Goal: Register for event/course

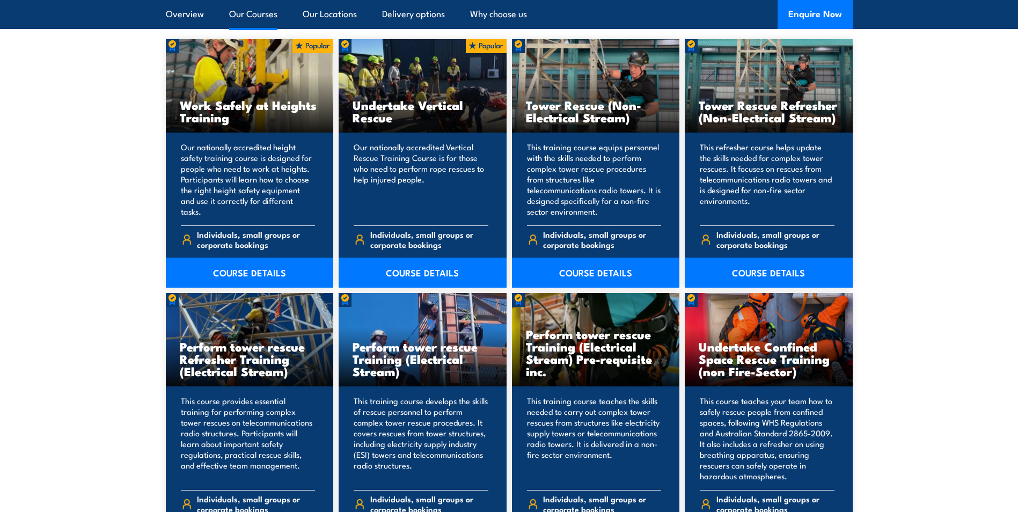
scroll to position [858, 0]
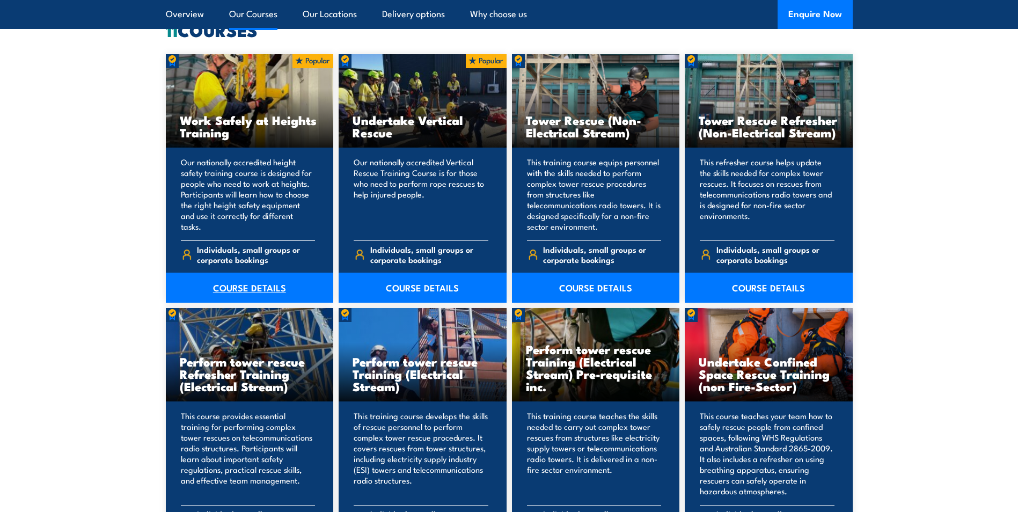
click at [246, 283] on link "COURSE DETAILS" at bounding box center [250, 288] width 168 height 30
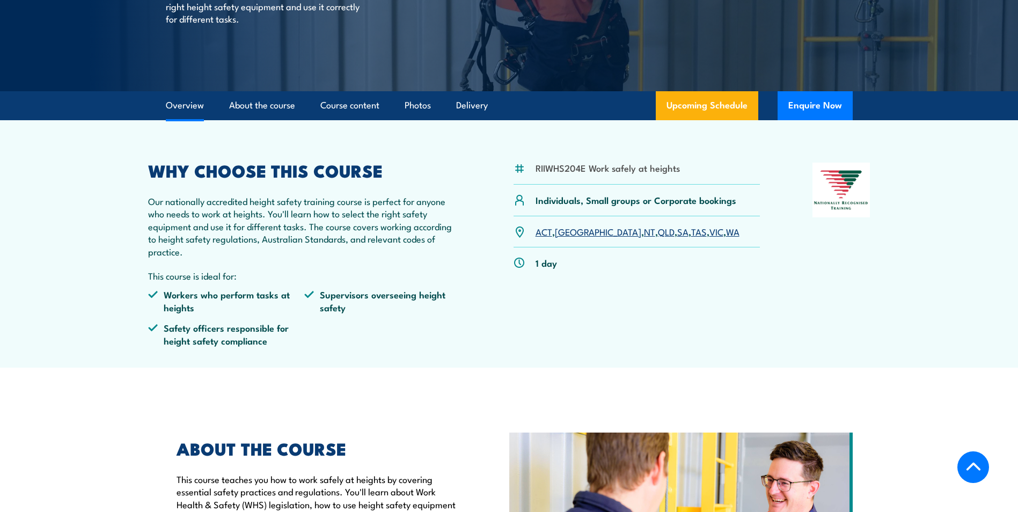
scroll to position [215, 0]
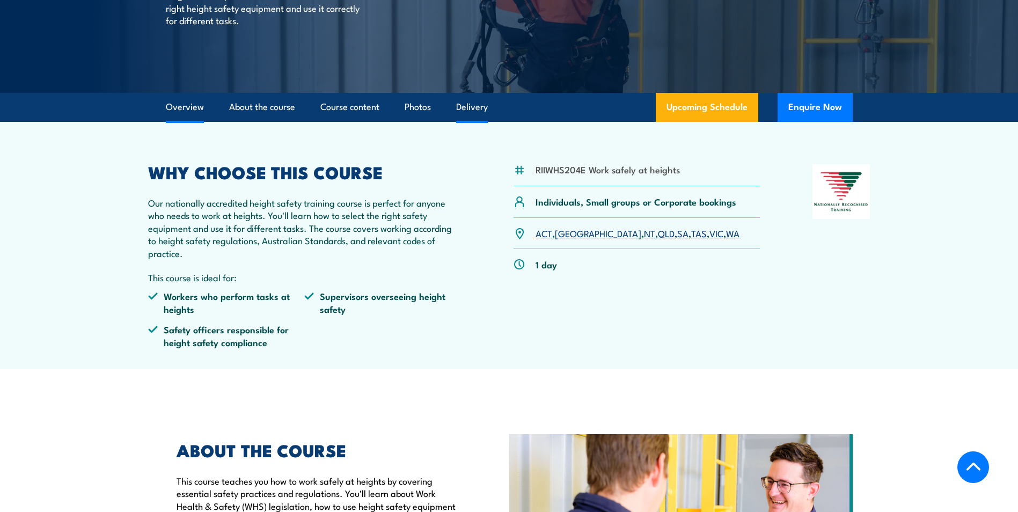
click at [472, 104] on link "Delivery" at bounding box center [472, 107] width 32 height 28
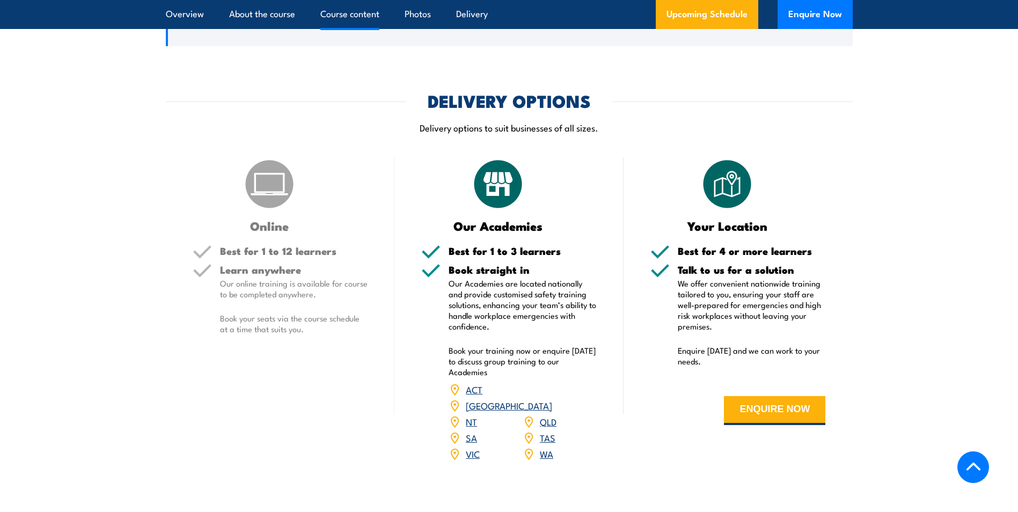
scroll to position [1227, 0]
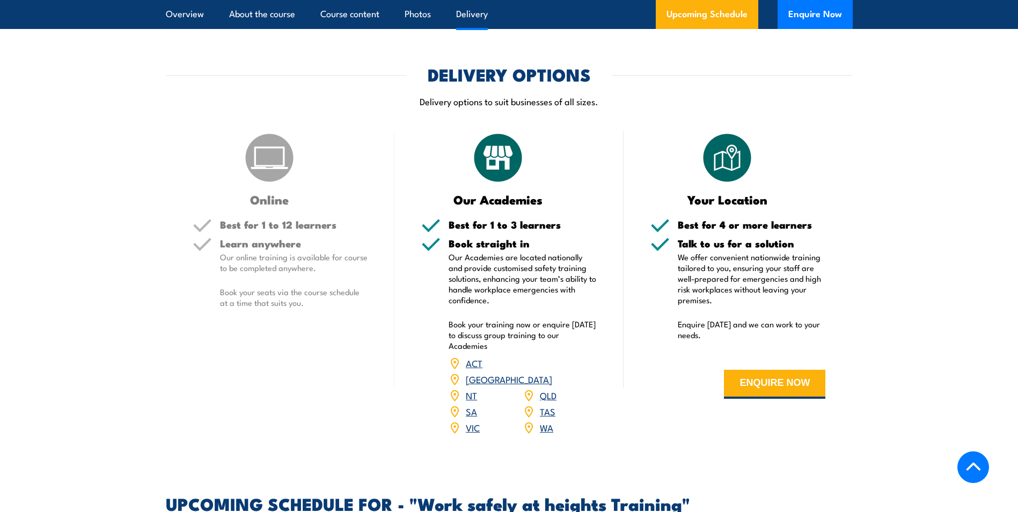
click at [472, 404] on link "SA" at bounding box center [471, 410] width 11 height 13
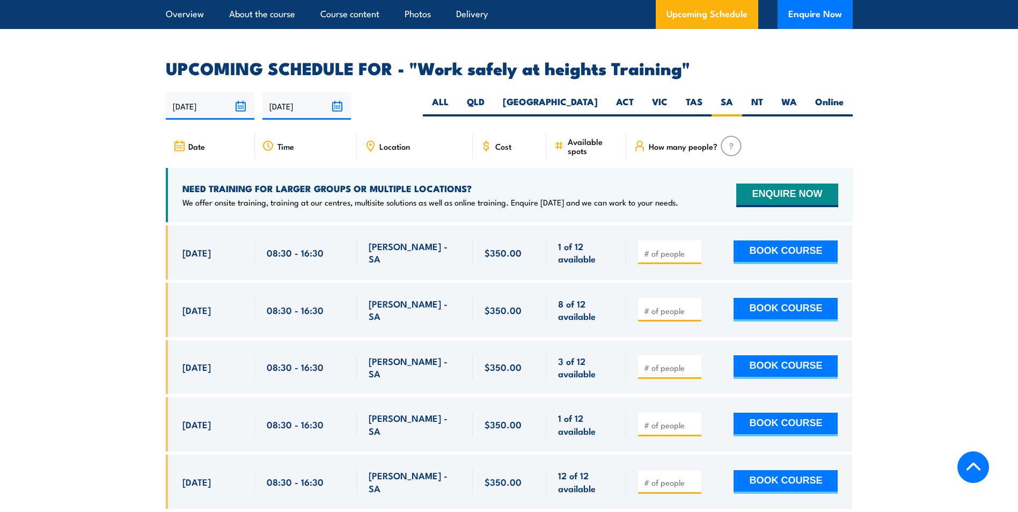
scroll to position [1653, 0]
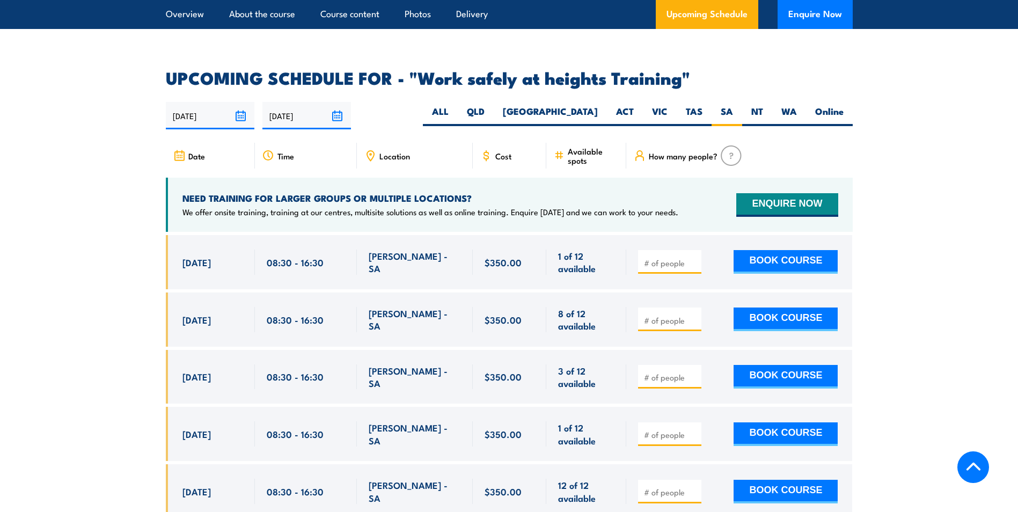
click at [667, 315] on input "number" at bounding box center [671, 320] width 54 height 11
type input "2"
click at [990, 296] on section "UPCOMING SCHEDULE FOR - "Work safely at heights Training" 13/08/2025 09/02/2026…" at bounding box center [509, 417] width 1018 height 694
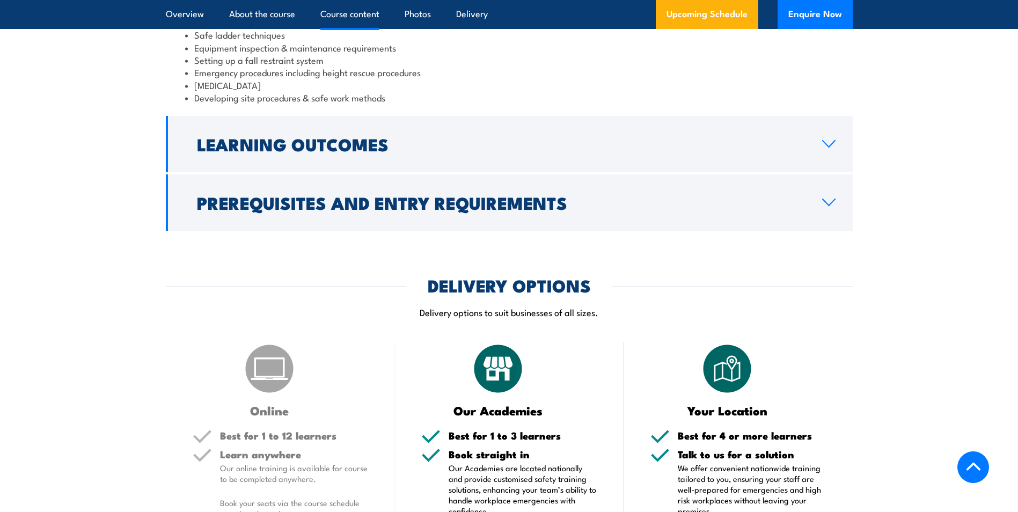
scroll to position [1010, 0]
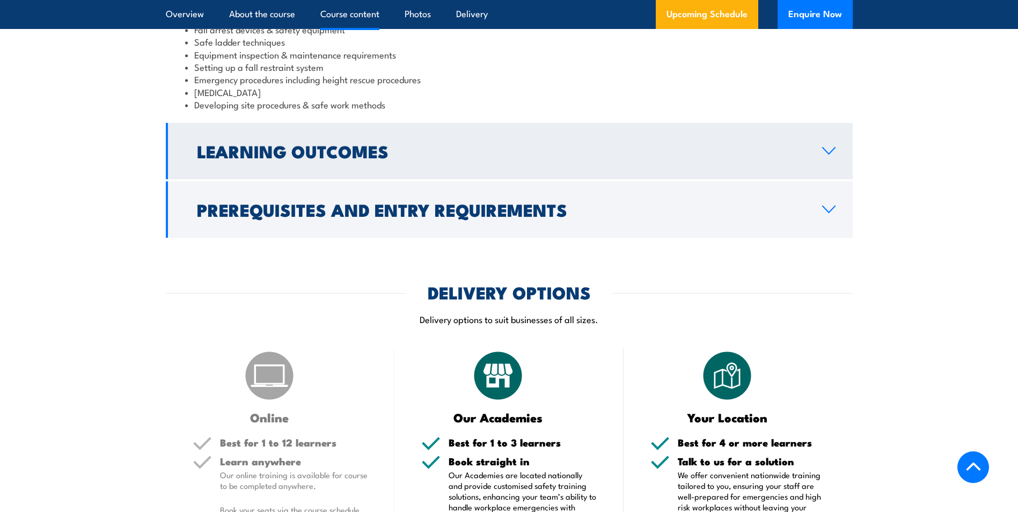
click at [825, 154] on icon at bounding box center [828, 150] width 14 height 9
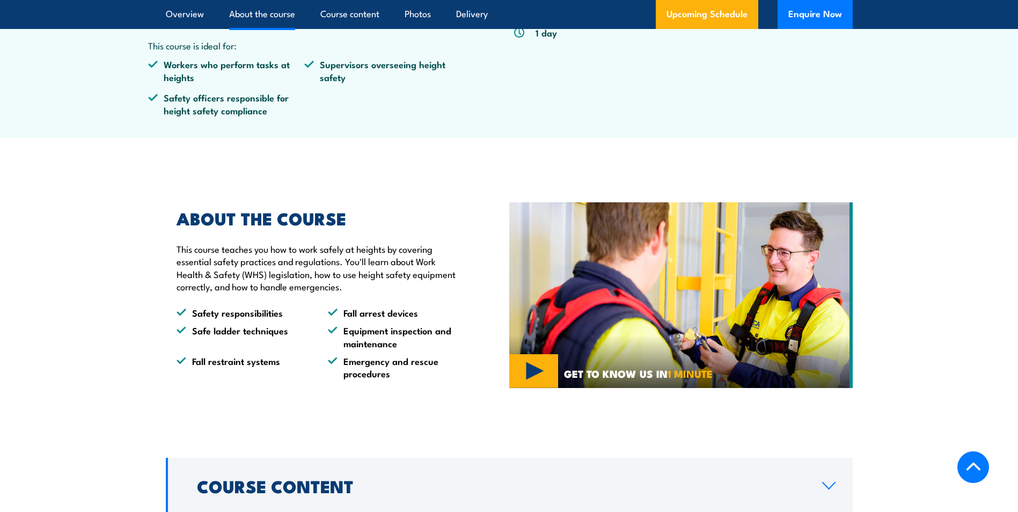
scroll to position [273, 0]
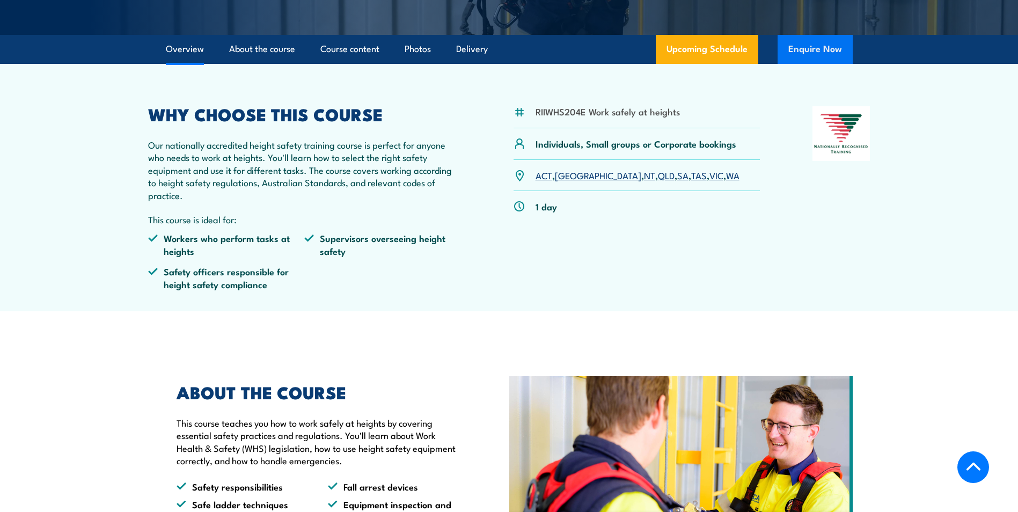
drag, startPoint x: 823, startPoint y: 40, endPoint x: 823, endPoint y: 49, distance: 9.1
click at [823, 40] on button "Enquire Now" at bounding box center [814, 49] width 75 height 29
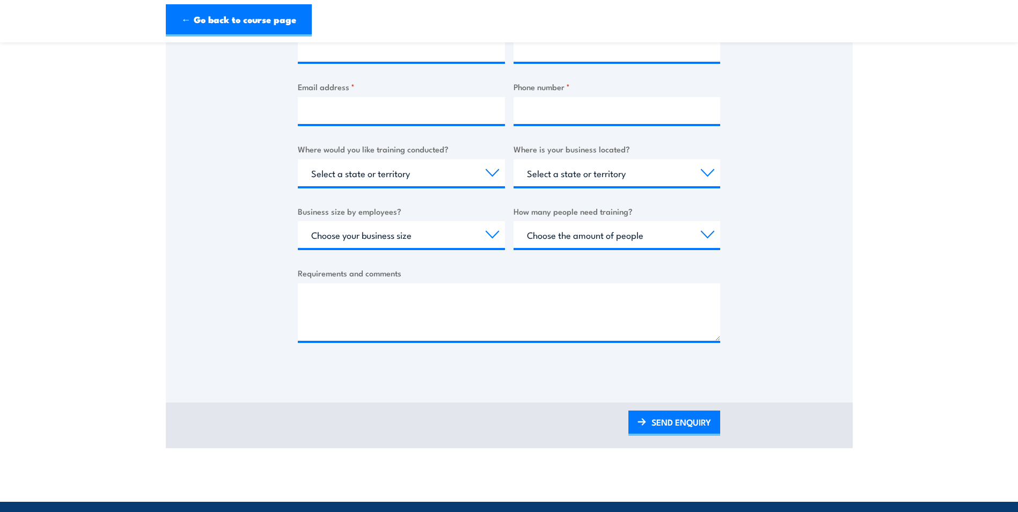
scroll to position [322, 0]
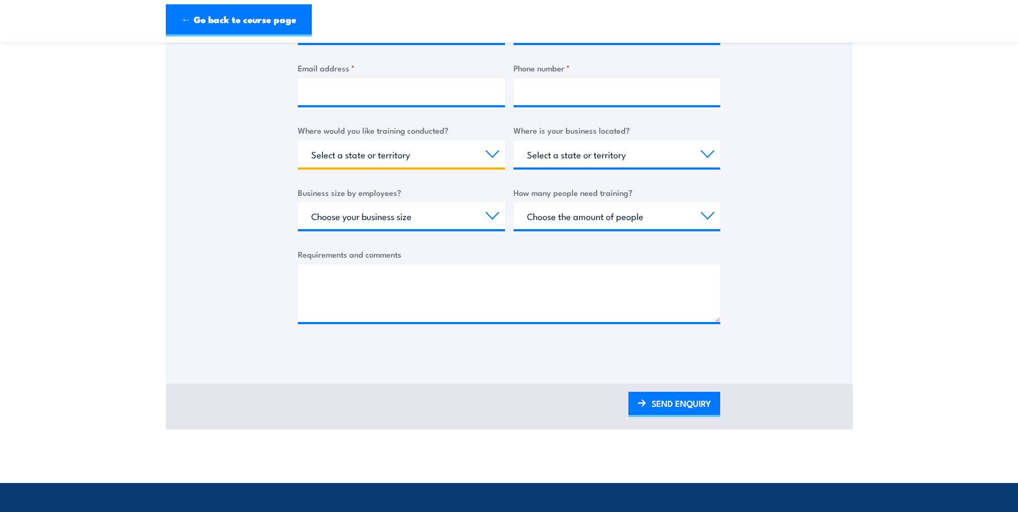
click at [486, 158] on select "Select a state or territory Nationally - multiple locations QLD NSW VIC SA ACT …" at bounding box center [401, 154] width 207 height 27
select select "SA"
click at [298, 141] on select "Select a state or territory Nationally - multiple locations QLD NSW VIC SA ACT …" at bounding box center [401, 154] width 207 height 27
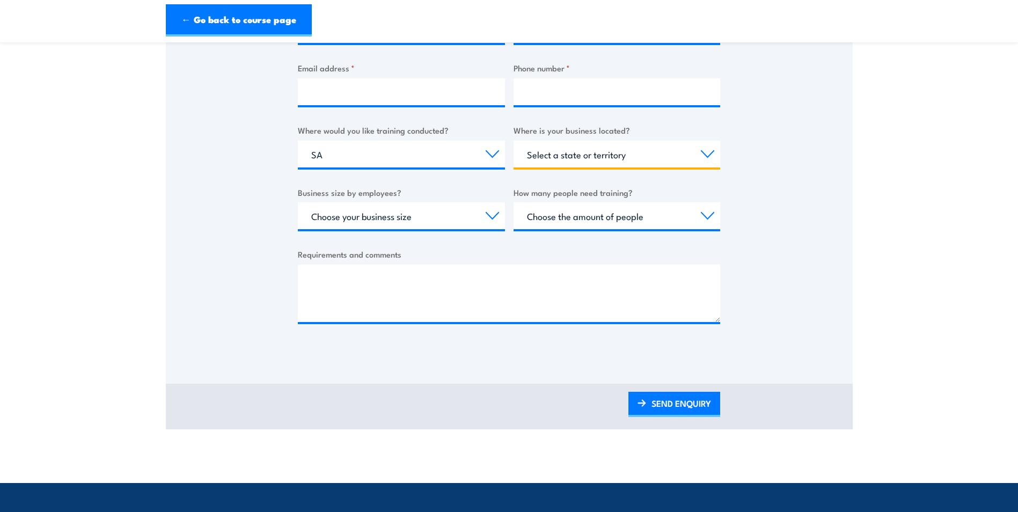
click at [703, 153] on select "Select a state or territory QLD NSW VIC SA ACT WA TAS NT" at bounding box center [616, 154] width 207 height 27
select select "SA"
click at [513, 141] on select "Select a state or territory QLD NSW VIC SA ACT WA TAS NT" at bounding box center [616, 154] width 207 height 27
click at [484, 218] on select "Choose your business size 1 to 19 20 to 199 200+" at bounding box center [401, 215] width 207 height 27
click at [474, 218] on select "Choose your business size 1 to 19 20 to 199 200+" at bounding box center [401, 215] width 207 height 27
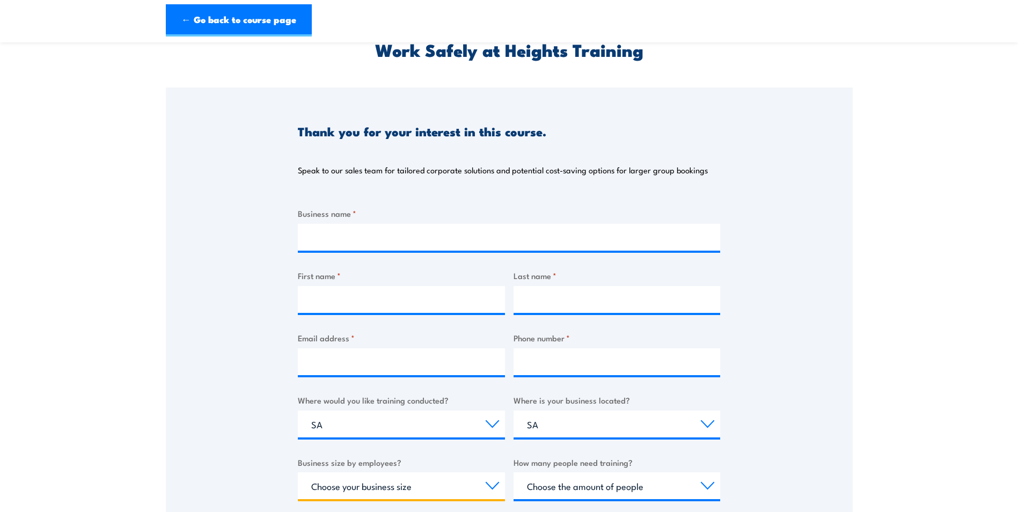
scroll to position [0, 0]
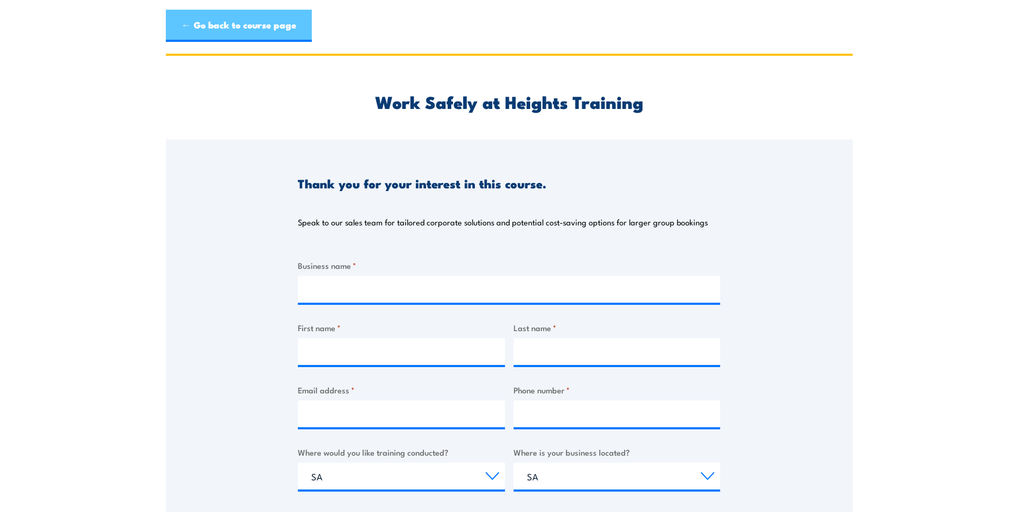
click at [206, 34] on link "← Go back to course page" at bounding box center [239, 26] width 146 height 32
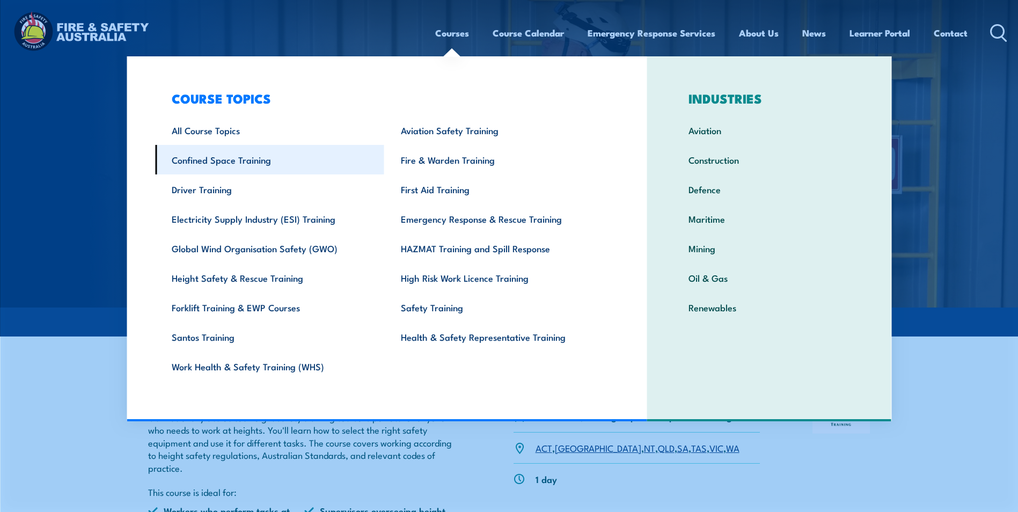
click at [223, 161] on link "Confined Space Training" at bounding box center [269, 160] width 229 height 30
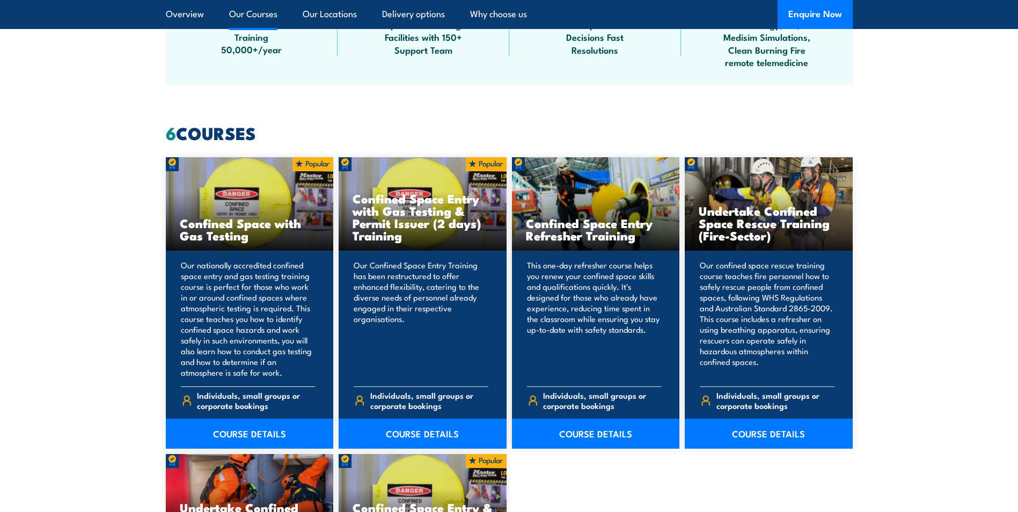
scroll to position [751, 0]
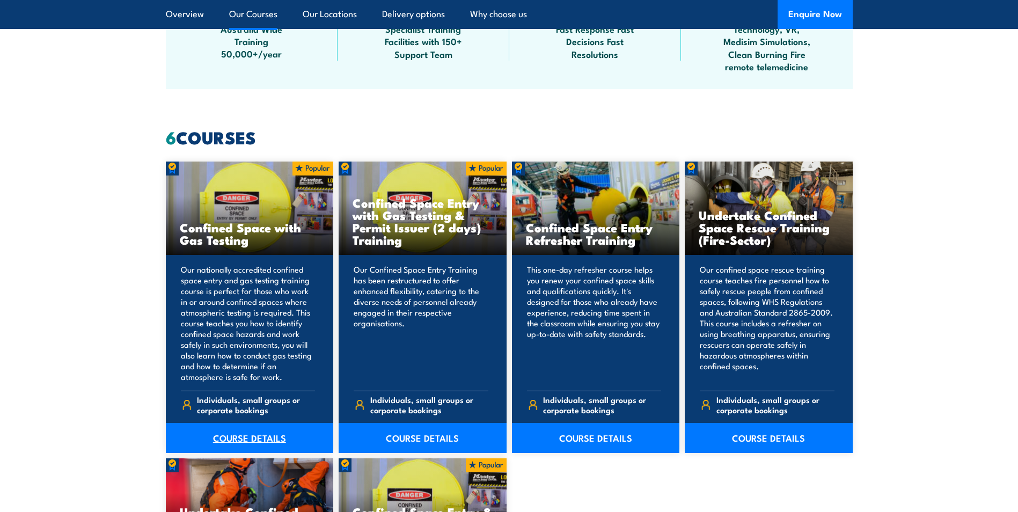
drag, startPoint x: 267, startPoint y: 433, endPoint x: 278, endPoint y: 423, distance: 15.6
click at [267, 434] on link "COURSE DETAILS" at bounding box center [250, 438] width 168 height 30
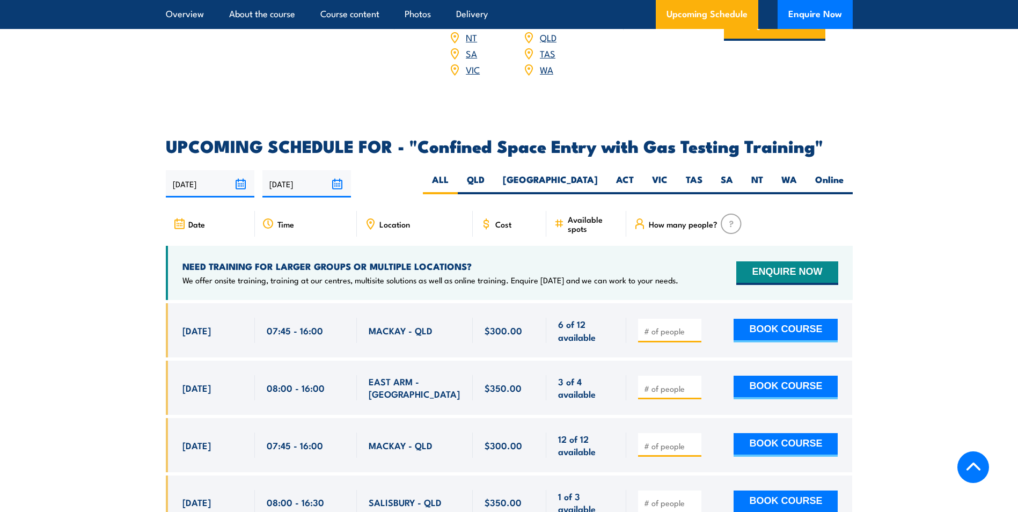
scroll to position [1878, 0]
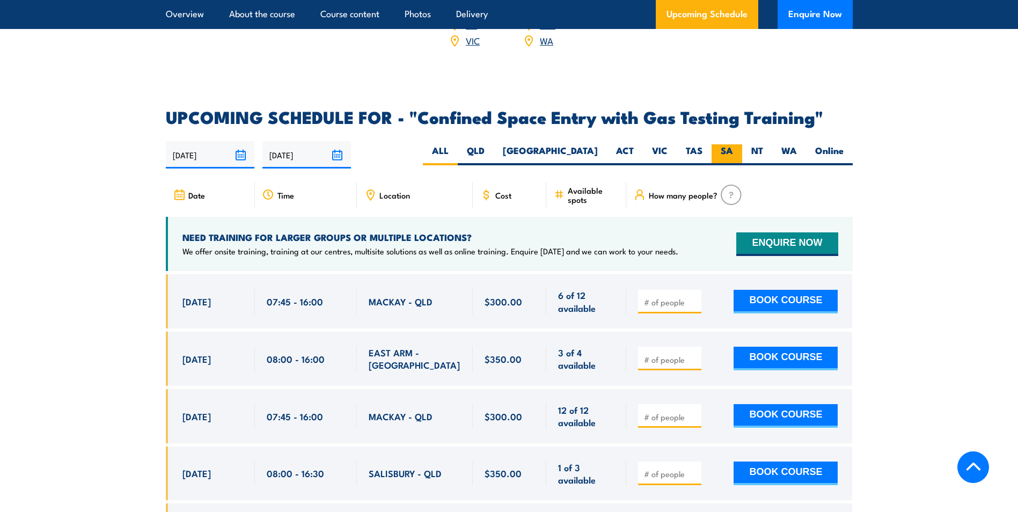
click at [738, 144] on label "SA" at bounding box center [726, 154] width 31 height 21
click at [738, 144] on input "SA" at bounding box center [736, 147] width 7 height 7
radio input "true"
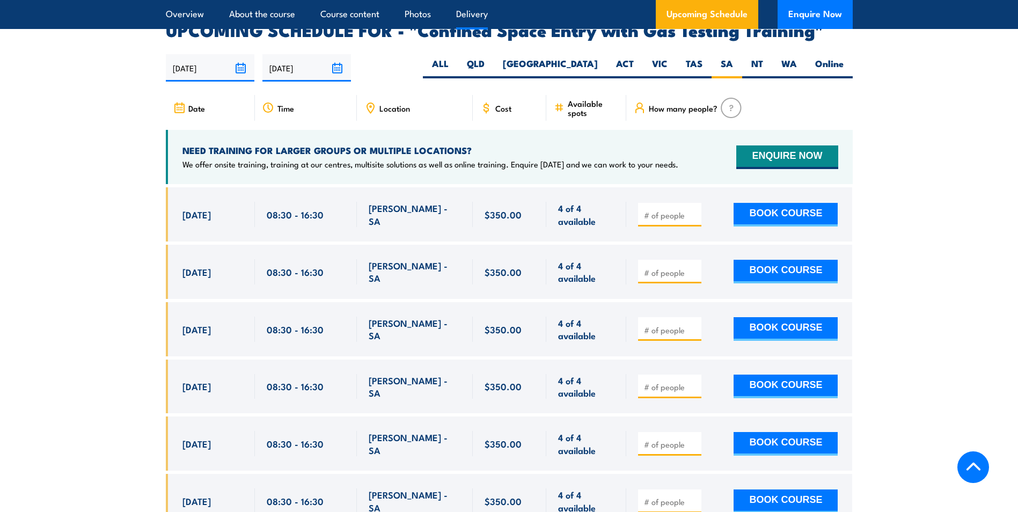
scroll to position [1983, 0]
